Goal: Obtain resource: Download file/media

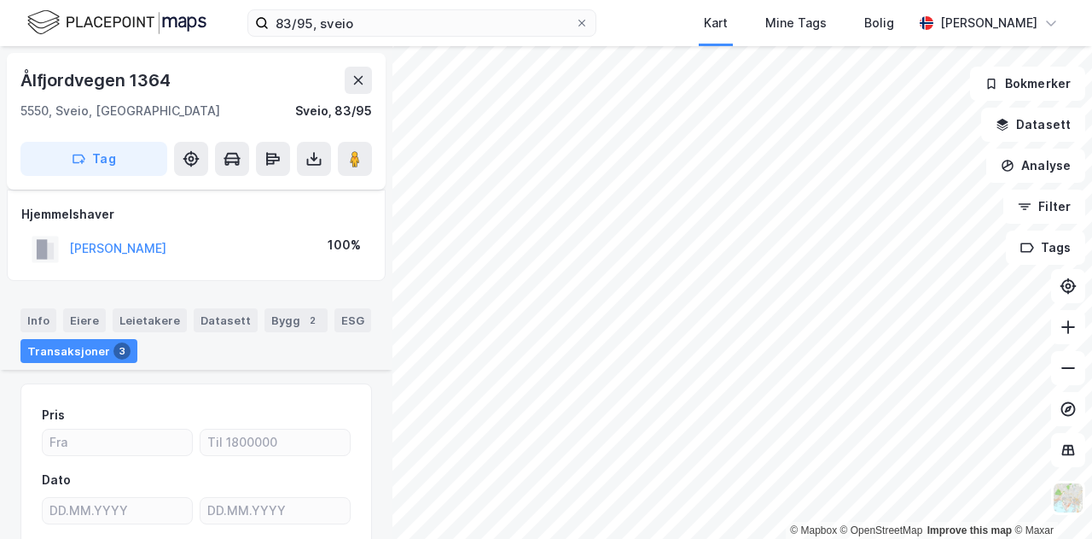
scroll to position [931, 0]
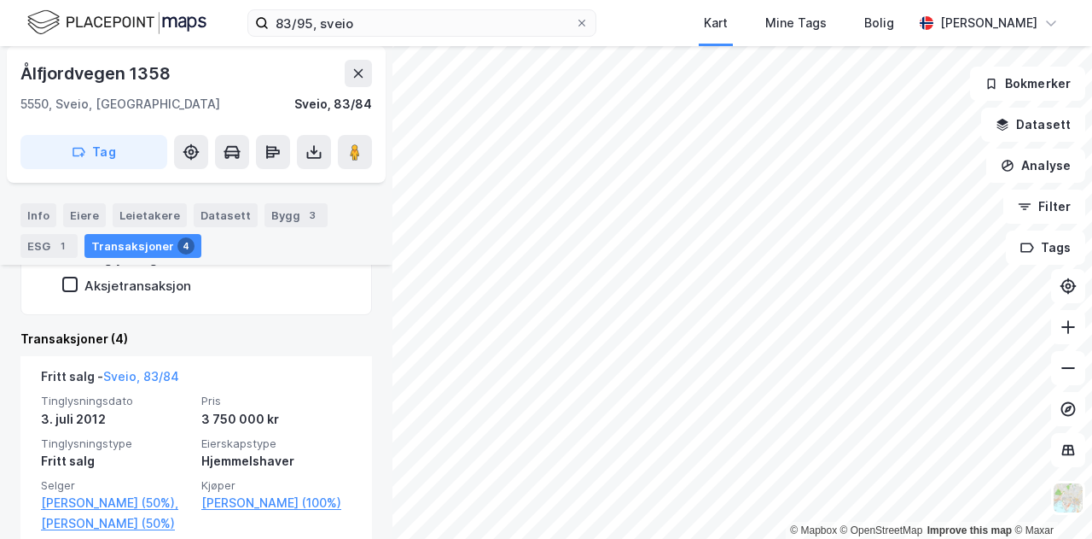
scroll to position [217, 0]
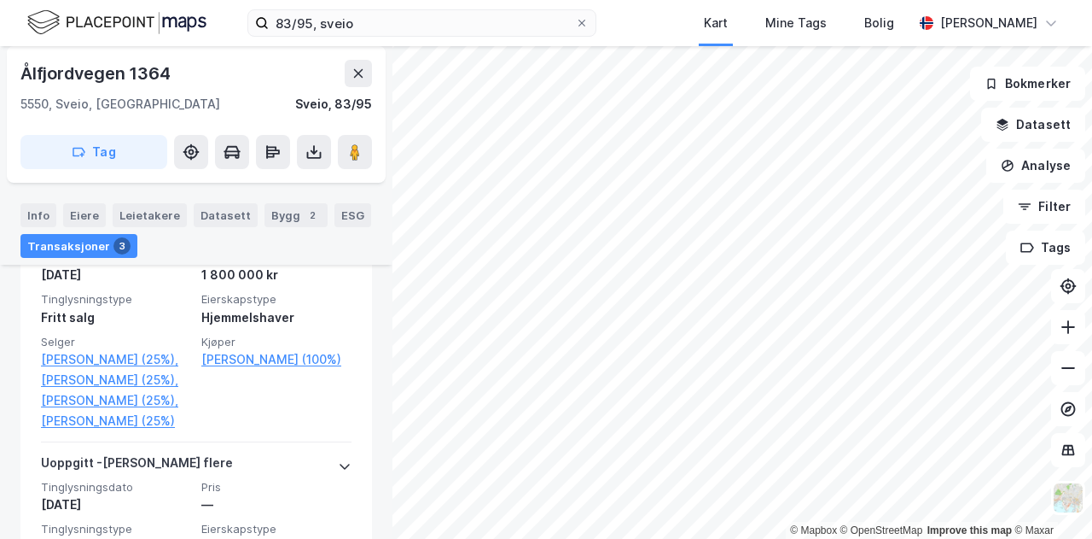
scroll to position [697, 0]
click at [314, 158] on icon at bounding box center [314, 155] width 15 height 7
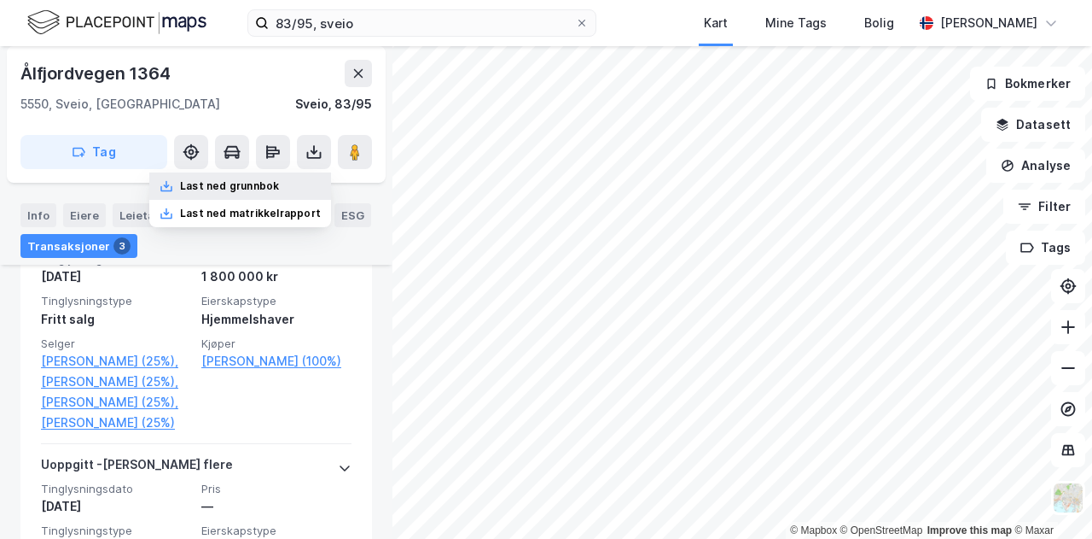
click at [263, 189] on div "Last ned grunnbok" at bounding box center [229, 186] width 99 height 14
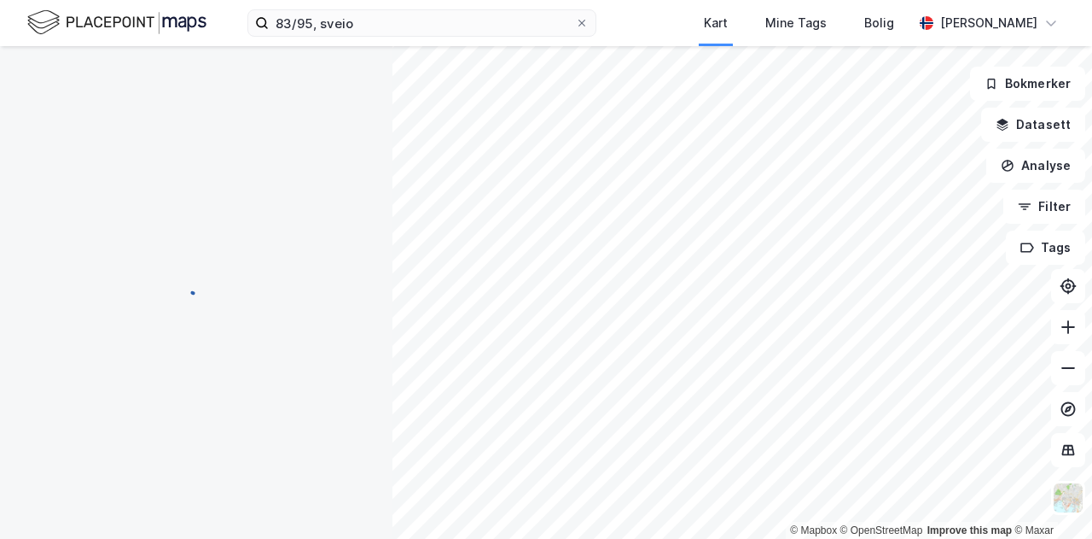
scroll to position [163, 0]
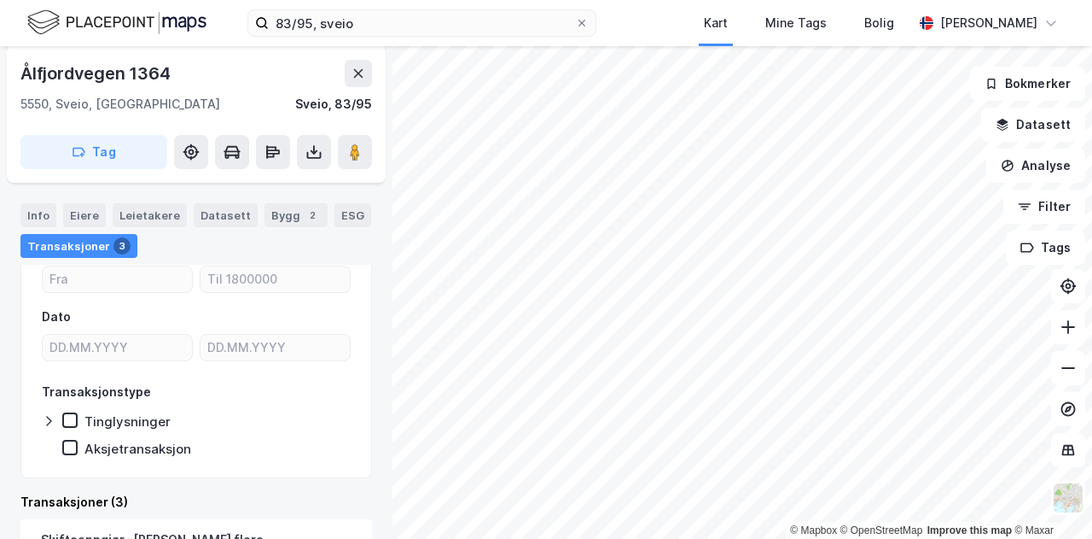
scroll to position [163, 0]
click at [1077, 332] on button at bounding box center [1068, 327] width 34 height 34
